Goal: Task Accomplishment & Management: Manage account settings

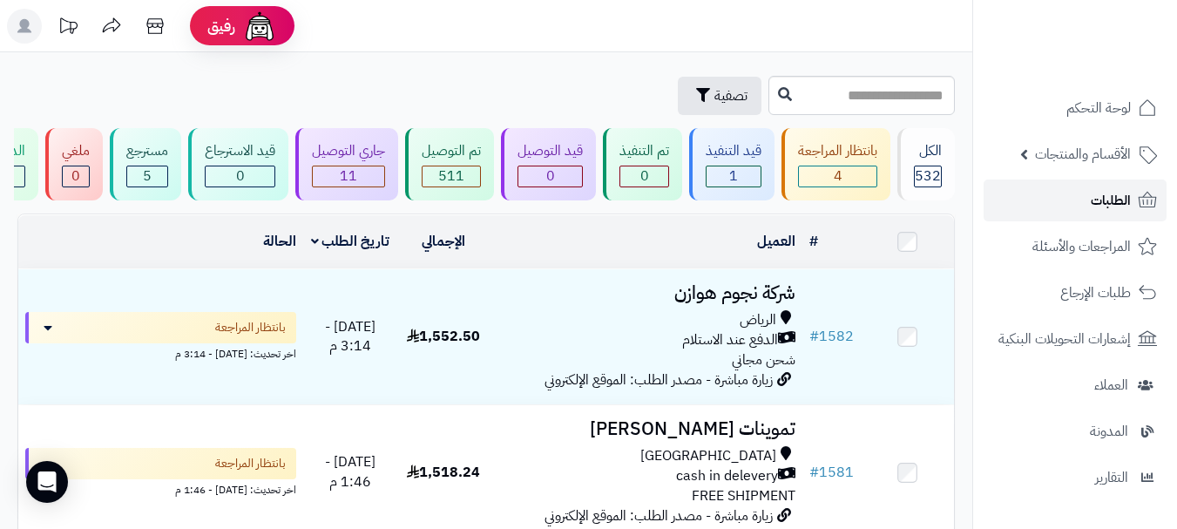
click at [1111, 209] on span "الطلبات" at bounding box center [1110, 200] width 40 height 24
click at [1039, 202] on link "الطلبات" at bounding box center [1074, 200] width 183 height 42
click at [836, 175] on span "4" at bounding box center [838, 175] width 9 height 21
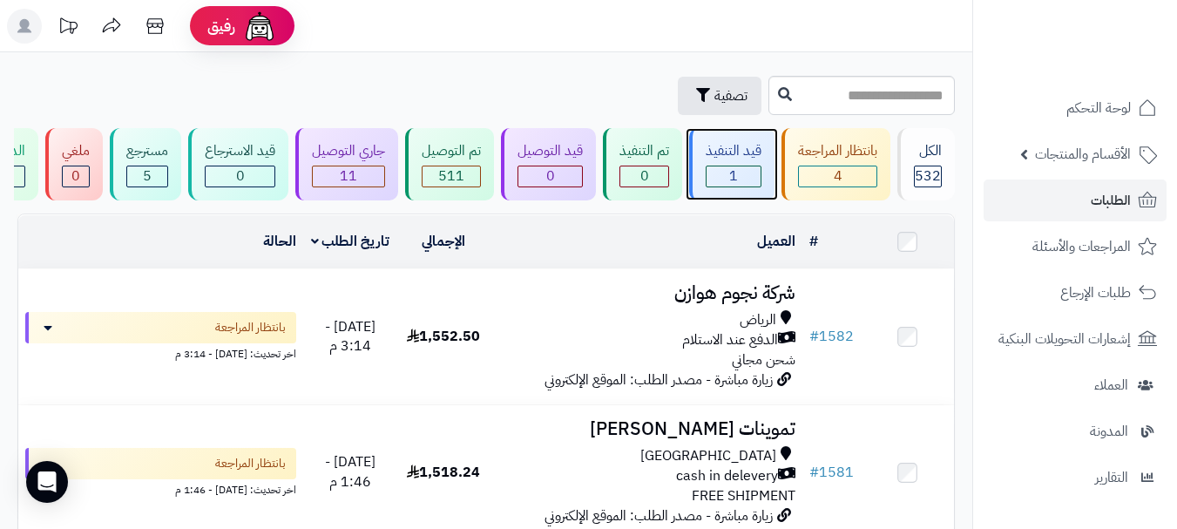
click at [751, 150] on div "قيد التنفيذ" at bounding box center [733, 151] width 56 height 20
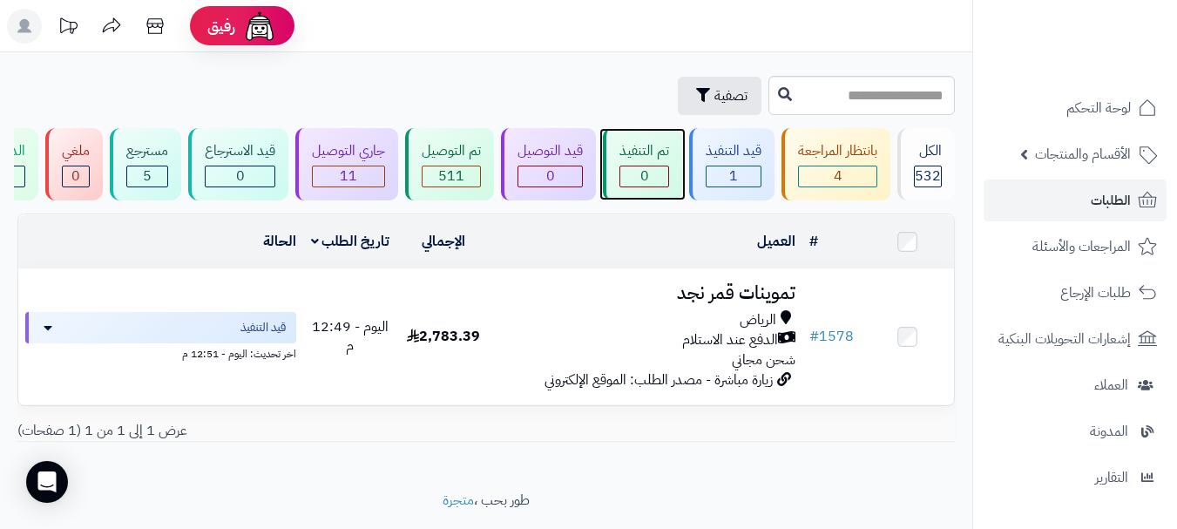
click at [654, 171] on div "0" at bounding box center [644, 176] width 48 height 20
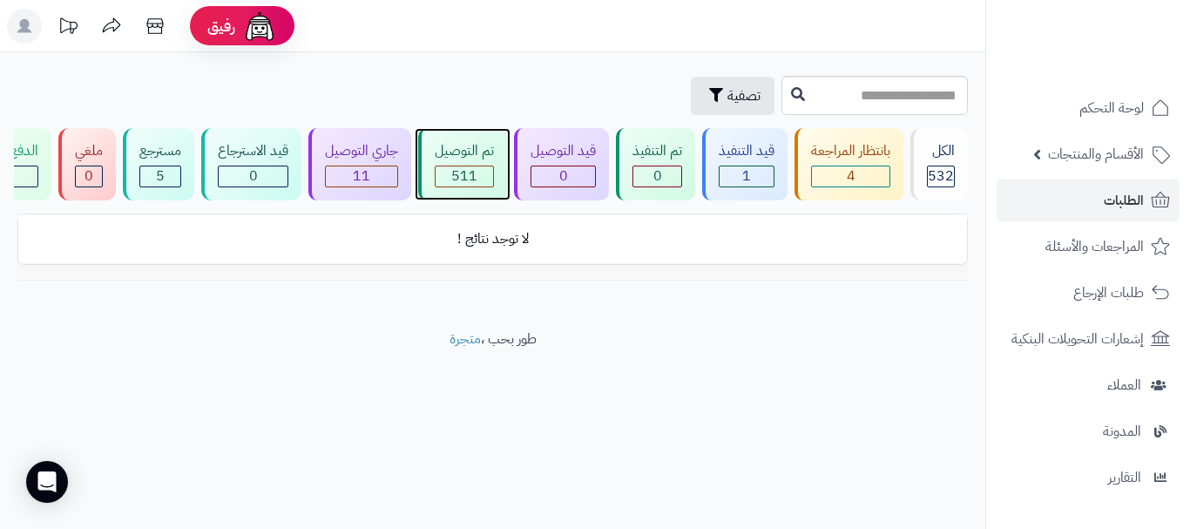
click at [467, 171] on span "511" at bounding box center [464, 175] width 26 height 21
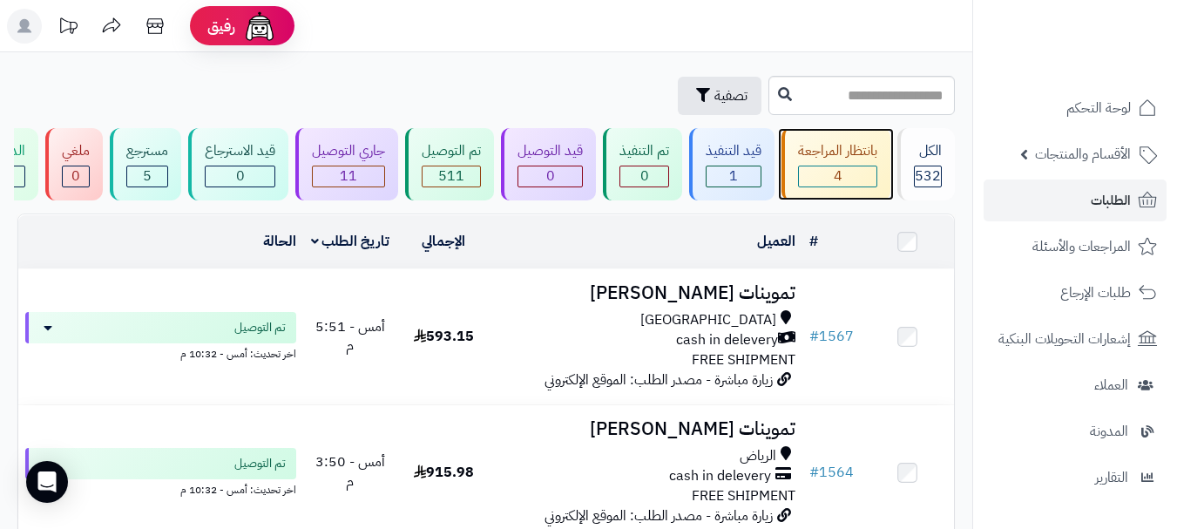
click at [829, 172] on div "4" at bounding box center [838, 176] width 78 height 20
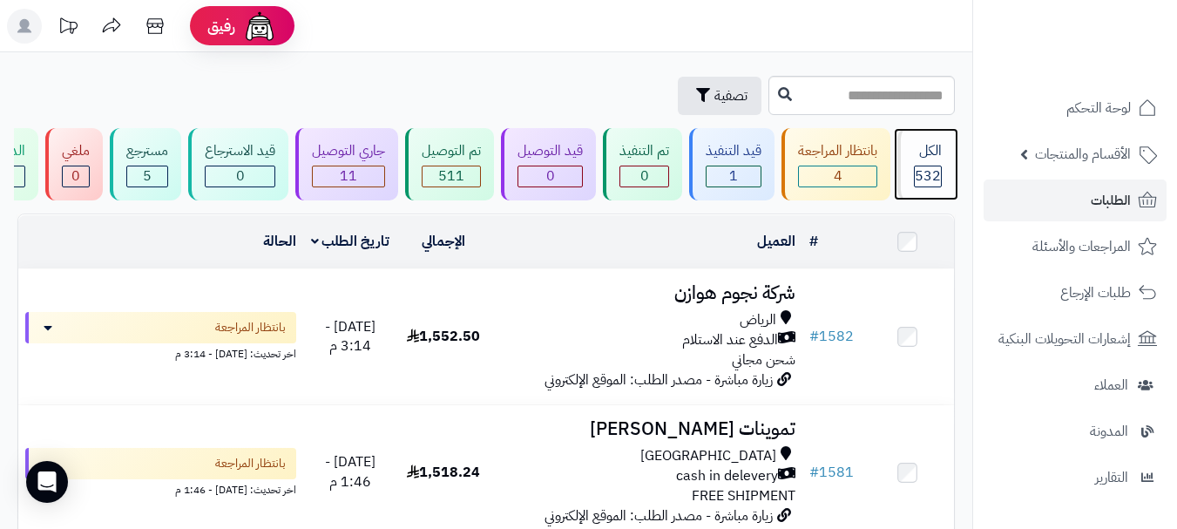
click at [929, 172] on span "532" at bounding box center [928, 175] width 26 height 21
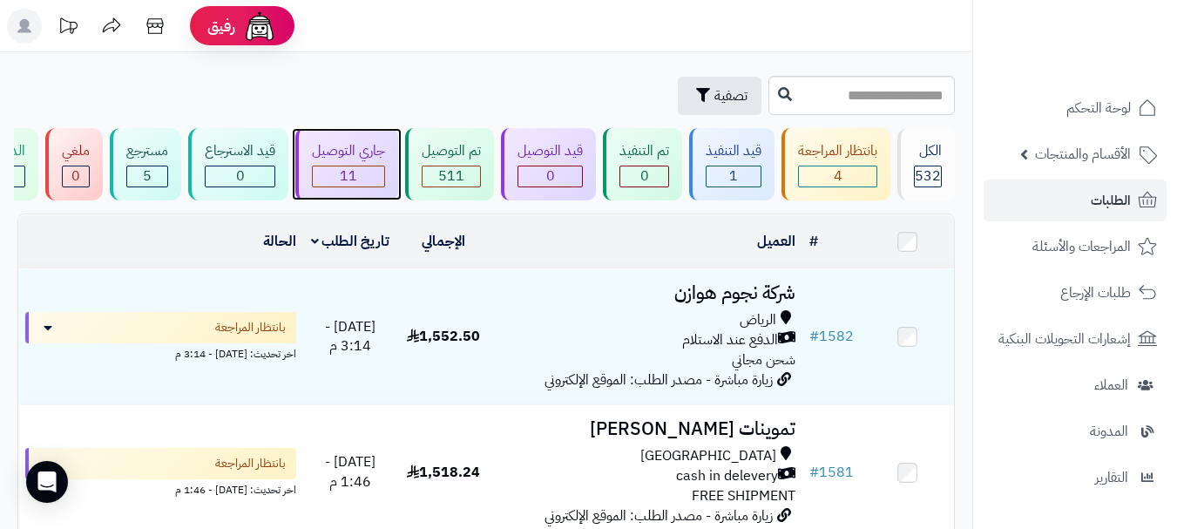
click at [364, 147] on div "جاري التوصيل" at bounding box center [348, 151] width 73 height 20
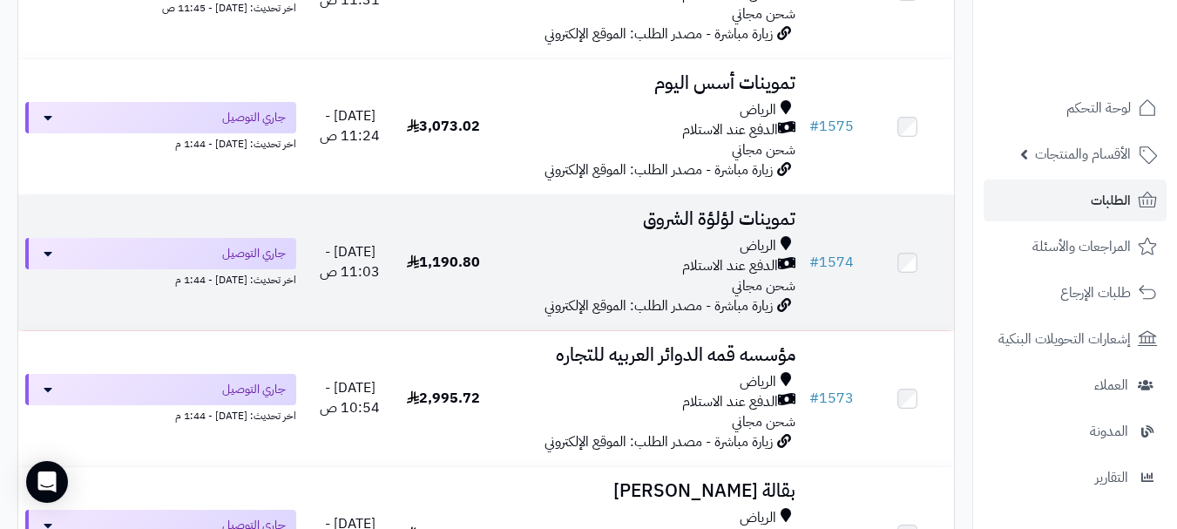
scroll to position [459, 0]
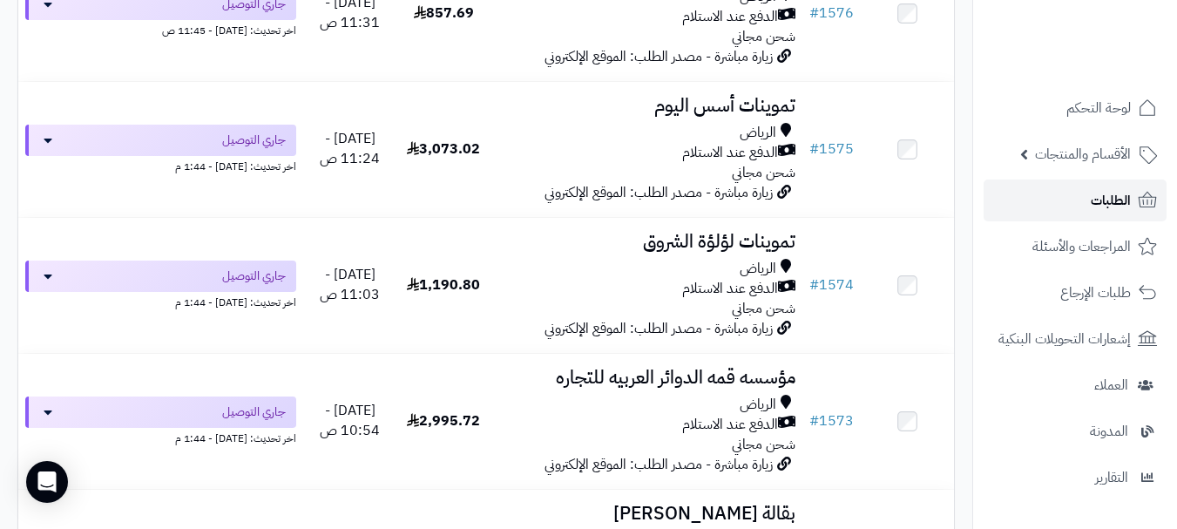
click at [1108, 195] on span "الطلبات" at bounding box center [1110, 200] width 40 height 24
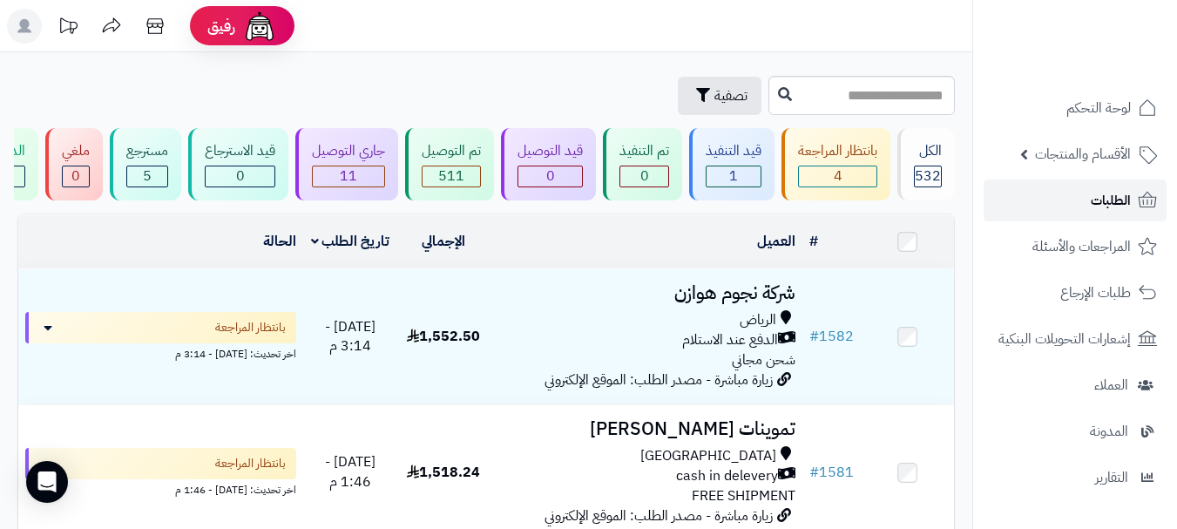
click at [1074, 208] on link "الطلبات" at bounding box center [1074, 200] width 183 height 42
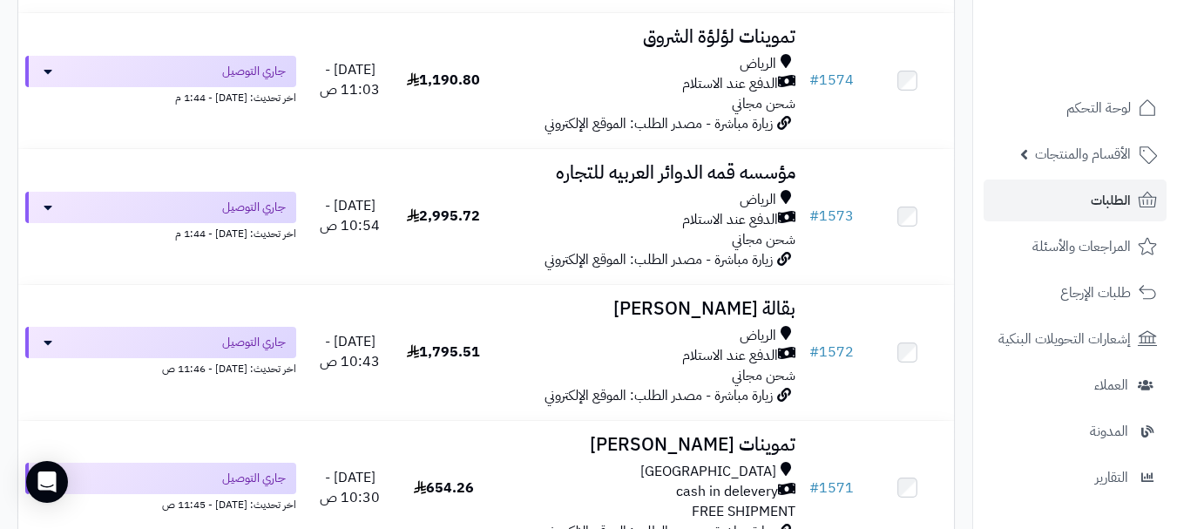
scroll to position [1387, 0]
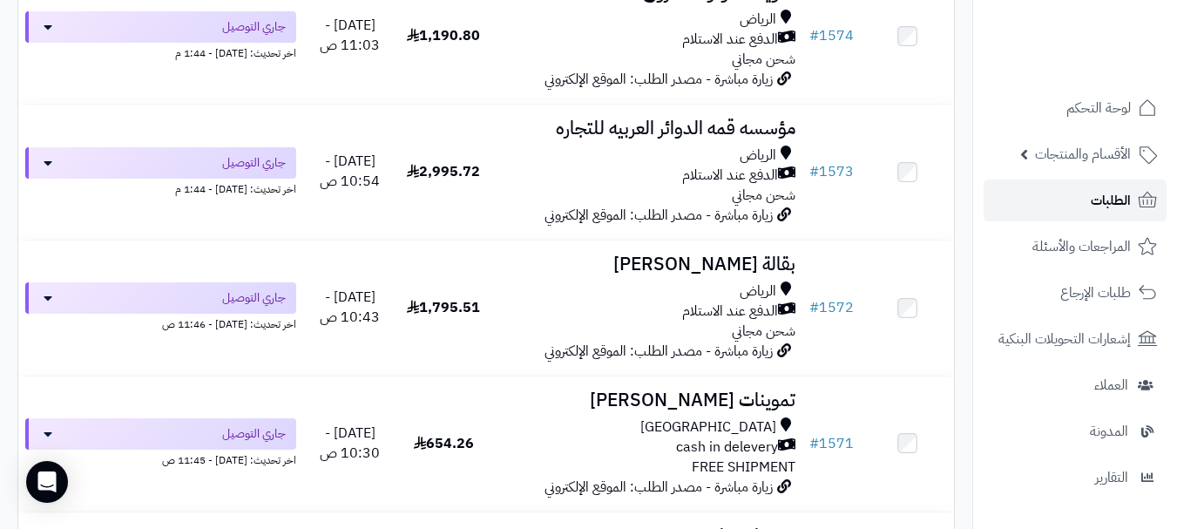
click at [1098, 203] on span "الطلبات" at bounding box center [1110, 200] width 40 height 24
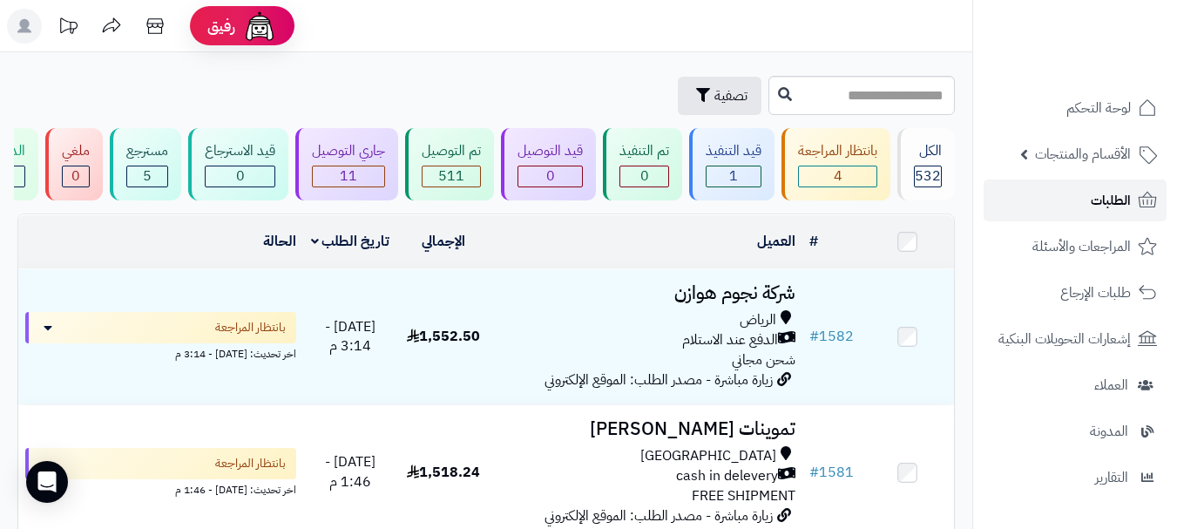
click at [1100, 205] on span "الطلبات" at bounding box center [1110, 200] width 40 height 24
